Goal: Information Seeking & Learning: Understand process/instructions

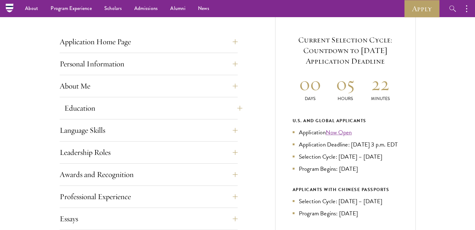
scroll to position [235, 0]
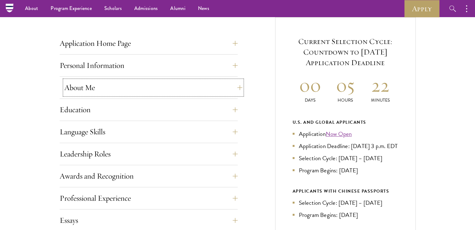
click at [151, 89] on button "About Me" at bounding box center [153, 87] width 178 height 15
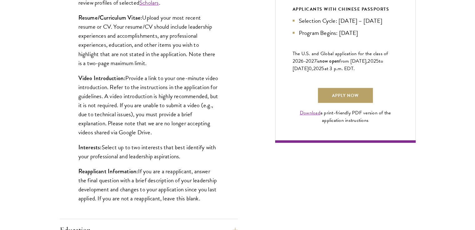
scroll to position [433, 0]
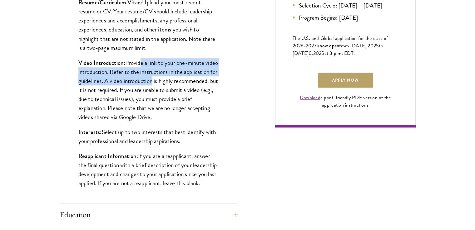
drag, startPoint x: 140, startPoint y: 63, endPoint x: 186, endPoint y: 78, distance: 48.9
click at [186, 78] on p "Video Introduction: Provide a link to your one-minute video introduction. Refer…" at bounding box center [148, 89] width 140 height 63
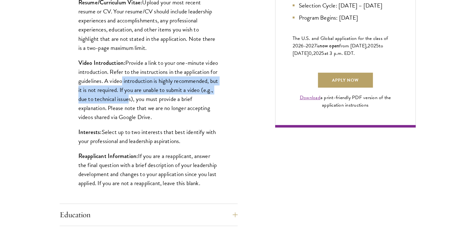
drag, startPoint x: 154, startPoint y: 80, endPoint x: 169, endPoint y: 98, distance: 22.6
click at [169, 98] on p "Video Introduction: Provide a link to your one-minute video introduction. Refer…" at bounding box center [148, 89] width 140 height 63
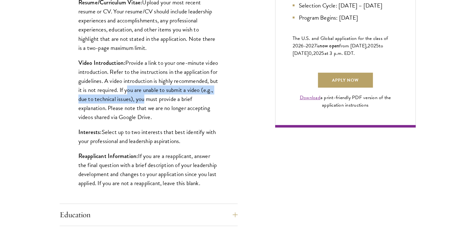
drag, startPoint x: 171, startPoint y: 88, endPoint x: 191, endPoint y: 101, distance: 23.9
click at [191, 101] on p "Video Introduction: Provide a link to your one-minute video introduction. Refer…" at bounding box center [148, 89] width 140 height 63
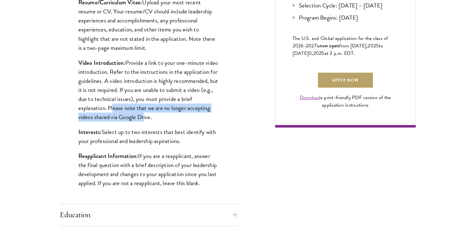
drag, startPoint x: 147, startPoint y: 109, endPoint x: 184, endPoint y: 119, distance: 39.1
click at [184, 119] on p "Video Introduction: Provide a link to your one-minute video introduction. Refer…" at bounding box center [148, 89] width 140 height 63
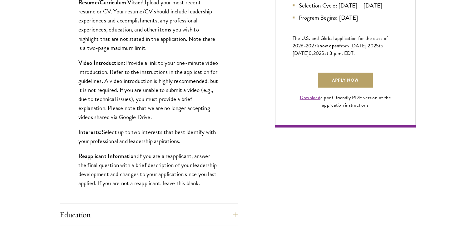
drag, startPoint x: 106, startPoint y: 129, endPoint x: 184, endPoint y: 143, distance: 78.6
click at [184, 143] on p "Interests: Select up to two interests that best identify with your professional…" at bounding box center [148, 137] width 140 height 18
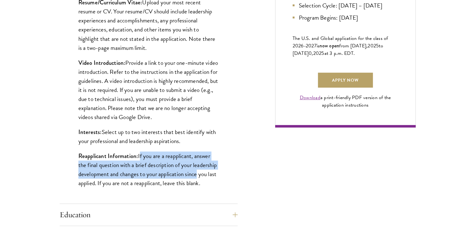
drag, startPoint x: 139, startPoint y: 154, endPoint x: 196, endPoint y: 178, distance: 62.5
click at [196, 178] on p "Reapplicant Information: If you are a reapplicant, answer the final question wi…" at bounding box center [148, 170] width 140 height 36
